Goal: Transaction & Acquisition: Purchase product/service

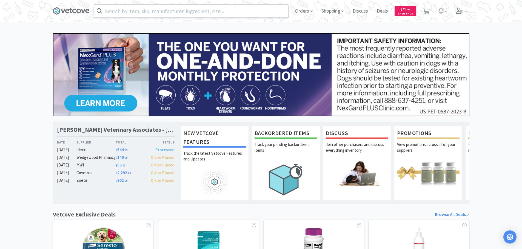
click at [183, 4] on div at bounding box center [191, 10] width 195 height 13
click at [166, 16] on input "text" at bounding box center [191, 11] width 194 height 13
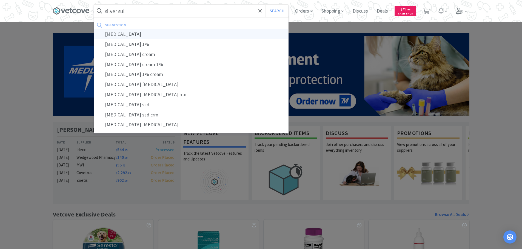
click at [139, 31] on div "[MEDICAL_DATA]" at bounding box center [191, 34] width 194 height 10
type input "[MEDICAL_DATA]"
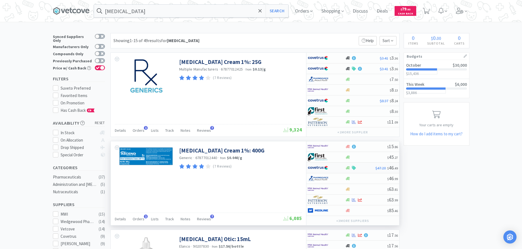
click at [332, 167] on div at bounding box center [323, 167] width 30 height 9
select select "1"
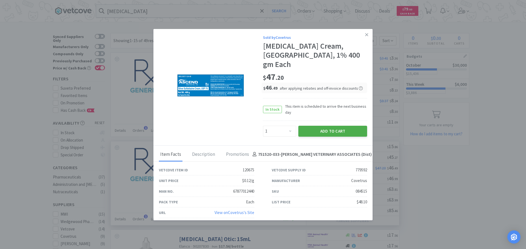
click at [328, 128] on button "Add to Cart" at bounding box center [332, 131] width 69 height 11
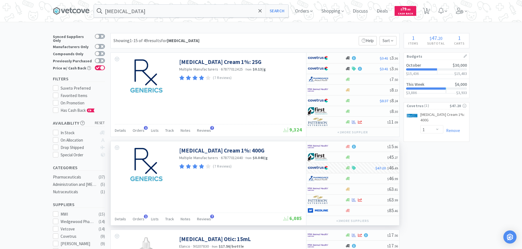
click at [432, 134] on div "Enter Quantity 1 2 3 4 5 6 7 8 9 10 11 12 13 14 15 16 17 18 19 20 Enter Quantity" at bounding box center [431, 130] width 23 height 11
click at [441, 131] on select "Enter Quantity 1 2 3 4 5 6 7 8 9 10 11 12 13 14 15 16 17 18 19 20 Enter Quantity" at bounding box center [431, 129] width 23 height 8
click at [420, 125] on select "Enter Quantity 1 2 3 4 5 6 7 8 9 10 11 12 13 14 15 16 17 18 19 20 Enter Quantity" at bounding box center [431, 129] width 23 height 8
select select "2"
click at [426, 10] on icon at bounding box center [426, 11] width 7 height 6
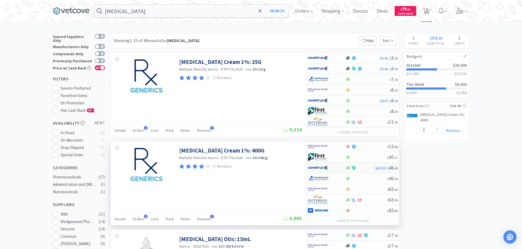
select select "2"
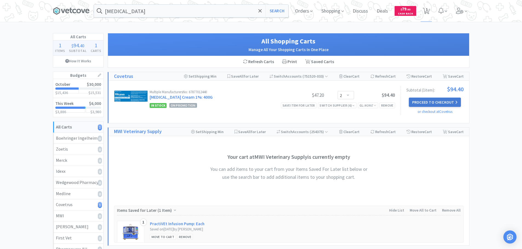
click at [425, 104] on button "Proceed to Checkout" at bounding box center [435, 102] width 52 height 9
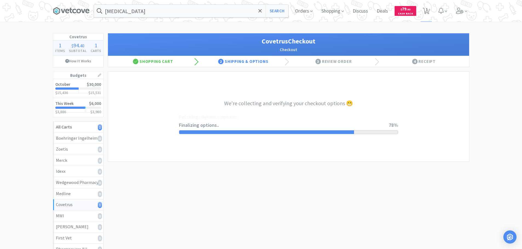
select select "ACCOUNT"
select select "cvt-standard-net"
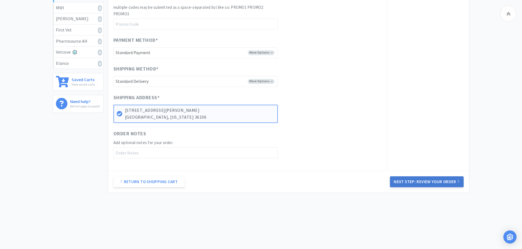
click at [418, 177] on button "Next Step: Review Your Order" at bounding box center [426, 182] width 73 height 11
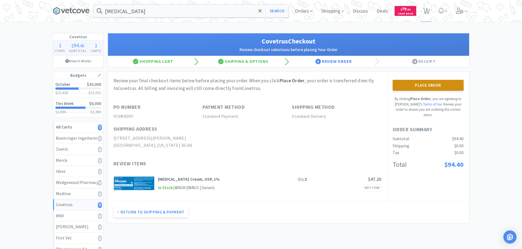
click at [416, 87] on button "Place Order" at bounding box center [427, 85] width 71 height 11
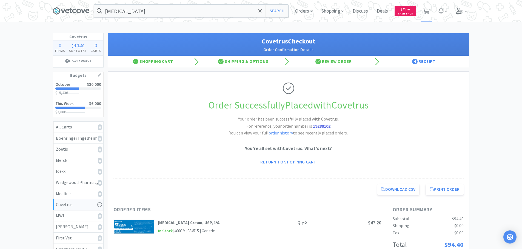
click at [74, 18] on span at bounding box center [73, 11] width 41 height 22
